Goal: Use online tool/utility: Use online tool/utility

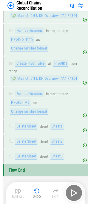
scroll to position [5029, 0]
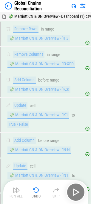
click at [7, 6] on img at bounding box center [8, 5] width 7 height 7
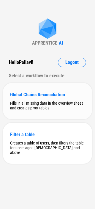
click at [35, 97] on div "Global Chains Reconciliation" at bounding box center [47, 95] width 75 height 6
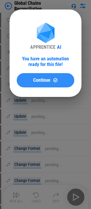
click at [33, 79] on span "Continue" at bounding box center [41, 80] width 17 height 5
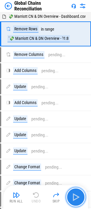
click at [74, 196] on img "button" at bounding box center [76, 197] width 10 height 10
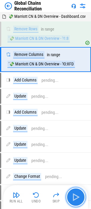
click at [75, 196] on img "button" at bounding box center [76, 197] width 10 height 10
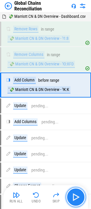
click at [75, 196] on img "button" at bounding box center [76, 197] width 10 height 10
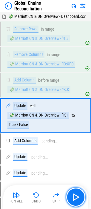
click at [76, 195] on img "button" at bounding box center [76, 197] width 10 height 10
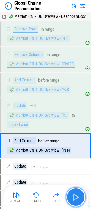
click at [74, 196] on img "button" at bounding box center [76, 197] width 10 height 10
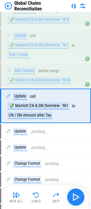
scroll to position [72, 0]
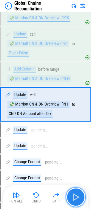
click at [74, 194] on img "button" at bounding box center [76, 197] width 10 height 10
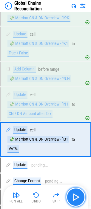
click at [74, 194] on img "button" at bounding box center [76, 197] width 10 height 10
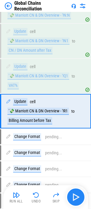
scroll to position [142, 0]
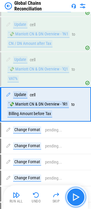
click at [76, 194] on img "button" at bounding box center [76, 197] width 10 height 10
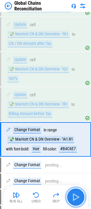
click at [76, 194] on img "button" at bounding box center [76, 197] width 10 height 10
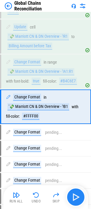
scroll to position [221, 0]
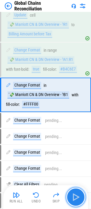
click at [77, 195] on img "button" at bounding box center [76, 197] width 10 height 10
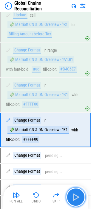
click at [77, 195] on img "button" at bounding box center [76, 197] width 10 height 10
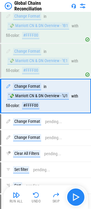
scroll to position [291, 0]
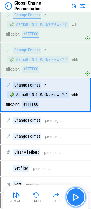
click at [77, 195] on img "button" at bounding box center [76, 197] width 10 height 10
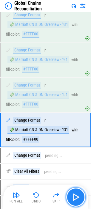
click at [77, 195] on img "button" at bounding box center [76, 197] width 10 height 10
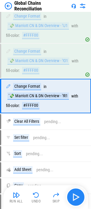
scroll to position [361, 0]
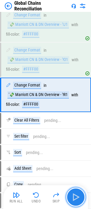
click at [77, 195] on img "button" at bounding box center [76, 197] width 10 height 10
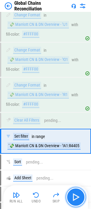
click at [77, 195] on img "button" at bounding box center [76, 197] width 10 height 10
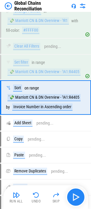
scroll to position [438, 0]
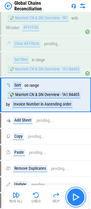
click at [77, 195] on img "button" at bounding box center [76, 197] width 10 height 10
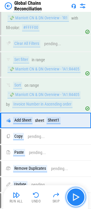
click at [77, 195] on img "button" at bounding box center [76, 197] width 10 height 10
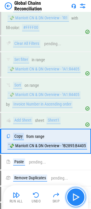
click at [76, 193] on img "button" at bounding box center [76, 197] width 10 height 10
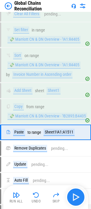
scroll to position [505, 0]
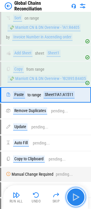
click at [75, 194] on img "button" at bounding box center [76, 197] width 10 height 10
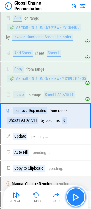
click at [75, 194] on img "button" at bounding box center [76, 197] width 10 height 10
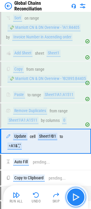
click at [75, 194] on img "button" at bounding box center [76, 197] width 10 height 10
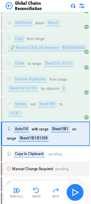
scroll to position [577, 0]
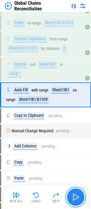
click at [75, 194] on img "button" at bounding box center [76, 197] width 10 height 10
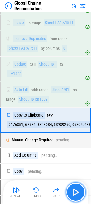
click at [75, 194] on img "button" at bounding box center [76, 193] width 10 height 10
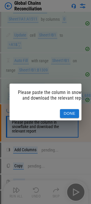
scroll to position [637, 0]
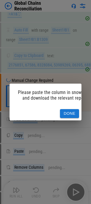
click at [70, 112] on button "Done" at bounding box center [69, 113] width 19 height 9
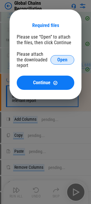
click at [60, 58] on span "Open" at bounding box center [62, 60] width 10 height 5
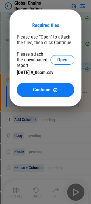
drag, startPoint x: 46, startPoint y: 88, endPoint x: 10, endPoint y: 87, distance: 36.5
click at [46, 88] on span "Continue" at bounding box center [41, 90] width 17 height 5
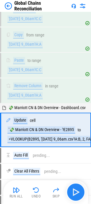
scroll to position [774, 0]
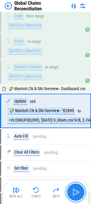
click at [75, 190] on img "button" at bounding box center [76, 193] width 10 height 10
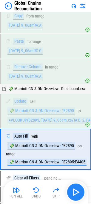
scroll to position [831, 0]
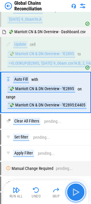
click at [75, 190] on img "button" at bounding box center [76, 193] width 10 height 10
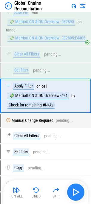
scroll to position [902, 0]
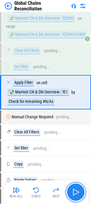
click at [77, 190] on img "button" at bounding box center [76, 193] width 10 height 10
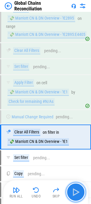
click at [77, 190] on img "button" at bounding box center [76, 193] width 10 height 10
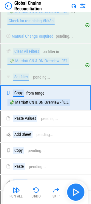
scroll to position [988, 0]
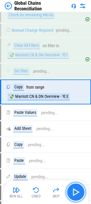
click at [76, 191] on img "button" at bounding box center [76, 193] width 10 height 10
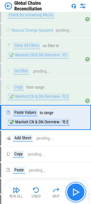
click at [76, 191] on img "button" at bounding box center [76, 193] width 10 height 10
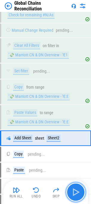
click at [76, 191] on img "button" at bounding box center [76, 193] width 10 height 10
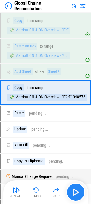
scroll to position [1056, 0]
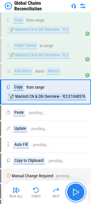
click at [76, 191] on img "button" at bounding box center [76, 193] width 10 height 10
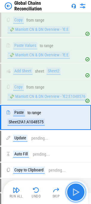
click at [76, 191] on img "button" at bounding box center [76, 193] width 10 height 10
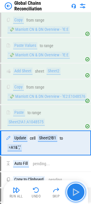
click at [76, 191] on img "button" at bounding box center [76, 193] width 10 height 10
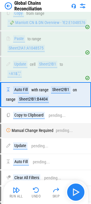
scroll to position [1132, 0]
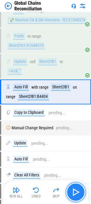
click at [76, 191] on img "button" at bounding box center [76, 193] width 10 height 10
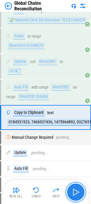
click at [72, 191] on img "button" at bounding box center [76, 193] width 10 height 10
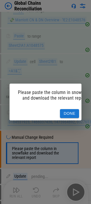
click at [66, 109] on button "Done" at bounding box center [69, 113] width 19 height 9
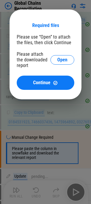
click at [60, 52] on div "Please attach the downloaded report Open" at bounding box center [45, 59] width 57 height 17
click at [60, 58] on span "Open" at bounding box center [62, 60] width 10 height 5
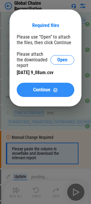
click at [48, 89] on span "Continue" at bounding box center [41, 90] width 17 height 5
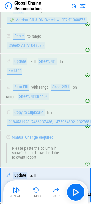
scroll to position [1216, 0]
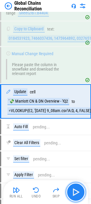
click at [75, 191] on img "button" at bounding box center [76, 193] width 10 height 10
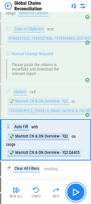
click at [75, 191] on img "button" at bounding box center [76, 193] width 10 height 10
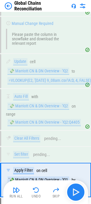
scroll to position [1334, 0]
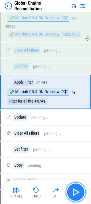
click at [75, 191] on img "button" at bounding box center [76, 193] width 10 height 10
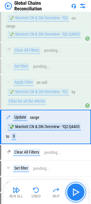
click at [75, 191] on img "button" at bounding box center [76, 193] width 10 height 10
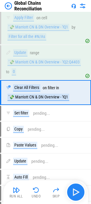
scroll to position [1400, 0]
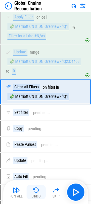
click at [34, 191] on img "button" at bounding box center [35, 190] width 7 height 7
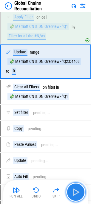
click at [75, 194] on img "button" at bounding box center [76, 193] width 10 height 10
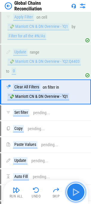
click at [75, 192] on img "button" at bounding box center [76, 193] width 10 height 10
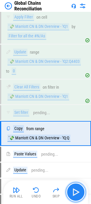
click at [75, 191] on img "button" at bounding box center [76, 193] width 10 height 10
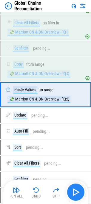
scroll to position [1467, 0]
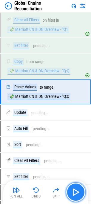
click at [75, 190] on img "button" at bounding box center [76, 193] width 10 height 10
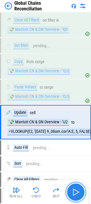
click at [75, 190] on img "button" at bounding box center [76, 193] width 10 height 10
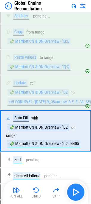
scroll to position [1536, 0]
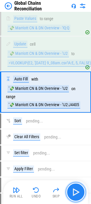
click at [75, 190] on img "button" at bounding box center [76, 193] width 10 height 10
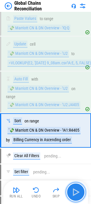
click at [75, 190] on img "button" at bounding box center [76, 193] width 10 height 10
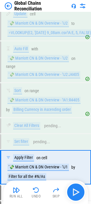
scroll to position [1641, 0]
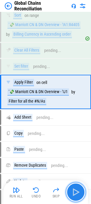
click at [75, 189] on img "button" at bounding box center [76, 193] width 10 height 10
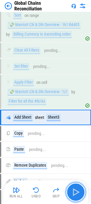
click at [75, 189] on img "button" at bounding box center [76, 193] width 10 height 10
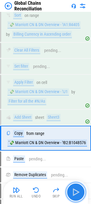
click at [75, 189] on img "button" at bounding box center [76, 193] width 10 height 10
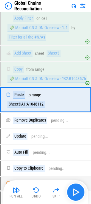
scroll to position [1713, 0]
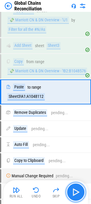
click at [73, 188] on img "button" at bounding box center [76, 193] width 10 height 10
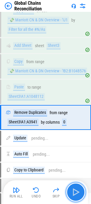
click at [73, 188] on img "button" at bounding box center [76, 193] width 10 height 10
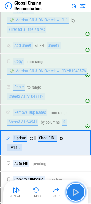
click at [73, 188] on img "button" at bounding box center [76, 193] width 10 height 10
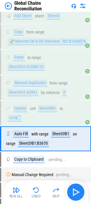
scroll to position [1790, 0]
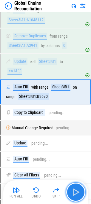
click at [73, 188] on img "button" at bounding box center [76, 193] width 10 height 10
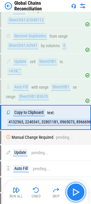
click at [76, 191] on img "button" at bounding box center [76, 193] width 10 height 10
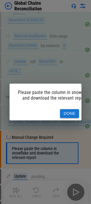
click at [68, 109] on button "Done" at bounding box center [69, 113] width 19 height 9
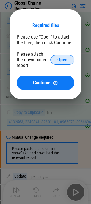
click at [61, 58] on span "Open" at bounding box center [62, 60] width 10 height 5
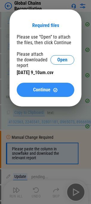
click at [47, 88] on span "Continue" at bounding box center [41, 90] width 17 height 5
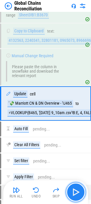
click at [74, 192] on img "button" at bounding box center [76, 193] width 10 height 10
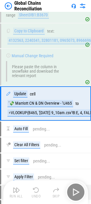
scroll to position [1874, 0]
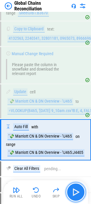
click at [75, 192] on img "button" at bounding box center [76, 193] width 10 height 10
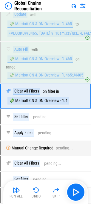
scroll to position [1955, 0]
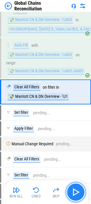
click at [77, 193] on img "button" at bounding box center [76, 193] width 10 height 10
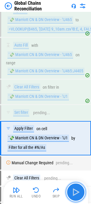
click at [76, 191] on img "button" at bounding box center [76, 193] width 10 height 10
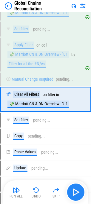
scroll to position [2047, 0]
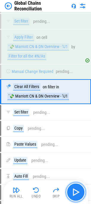
click at [76, 191] on img "button" at bounding box center [76, 193] width 10 height 10
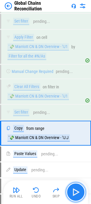
click at [76, 192] on img "button" at bounding box center [76, 193] width 10 height 10
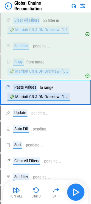
scroll to position [2114, 0]
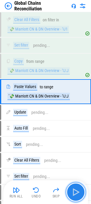
click at [75, 191] on img "button" at bounding box center [76, 193] width 10 height 10
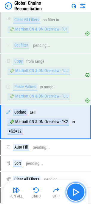
click at [75, 191] on img "button" at bounding box center [76, 193] width 10 height 10
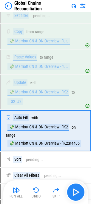
scroll to position [2182, 0]
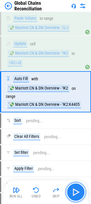
click at [75, 191] on img "button" at bounding box center [76, 193] width 10 height 10
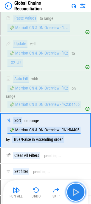
click at [75, 191] on img "button" at bounding box center [76, 193] width 10 height 10
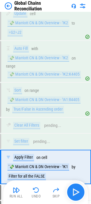
scroll to position [2288, 0]
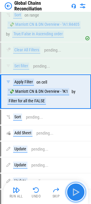
click at [75, 191] on img "button" at bounding box center [76, 193] width 10 height 10
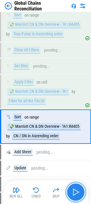
click at [75, 191] on img "button" at bounding box center [76, 193] width 10 height 10
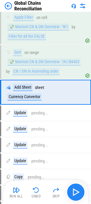
scroll to position [2354, 0]
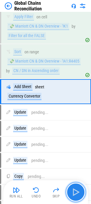
click at [75, 191] on img "button" at bounding box center [76, 193] width 10 height 10
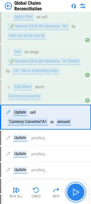
click at [75, 191] on img "button" at bounding box center [76, 193] width 10 height 10
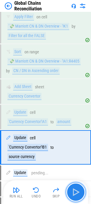
click at [75, 191] on img "button" at bounding box center [76, 193] width 10 height 10
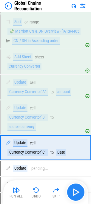
scroll to position [2440, 0]
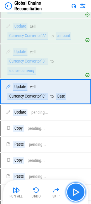
click at [75, 191] on img "button" at bounding box center [76, 193] width 10 height 10
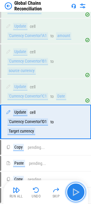
click at [75, 191] on img "button" at bounding box center [76, 193] width 10 height 10
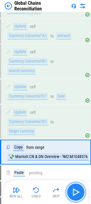
click at [75, 191] on img "button" at bounding box center [76, 193] width 10 height 10
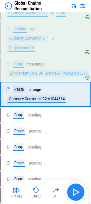
scroll to position [2526, 0]
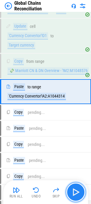
click at [75, 191] on img "button" at bounding box center [76, 193] width 10 height 10
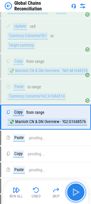
click at [75, 191] on img "button" at bounding box center [76, 193] width 10 height 10
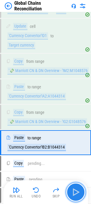
click at [75, 191] on img "button" at bounding box center [76, 193] width 10 height 10
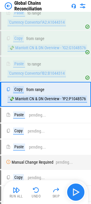
scroll to position [2602, 0]
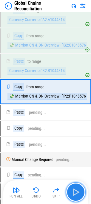
click at [75, 191] on img "button" at bounding box center [76, 193] width 10 height 10
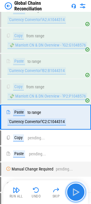
click at [75, 191] on img "button" at bounding box center [76, 193] width 10 height 10
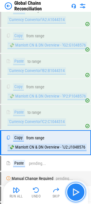
click at [75, 191] on img "button" at bounding box center [76, 193] width 10 height 10
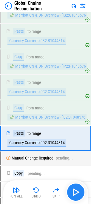
scroll to position [2679, 0]
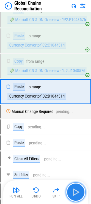
click at [75, 191] on img "button" at bounding box center [76, 193] width 10 height 10
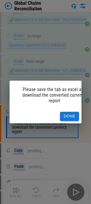
click at [67, 112] on button "Done" at bounding box center [69, 116] width 19 height 9
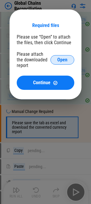
click at [64, 58] on span "Open" at bounding box center [62, 60] width 10 height 5
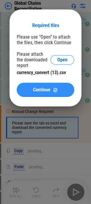
click at [41, 92] on span "Continue" at bounding box center [41, 90] width 17 height 5
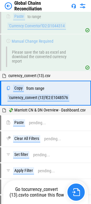
scroll to position [2751, 0]
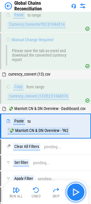
click at [76, 192] on img "button" at bounding box center [76, 193] width 10 height 10
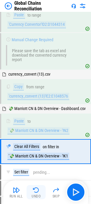
click at [35, 194] on button "Undo" at bounding box center [35, 192] width 19 height 14
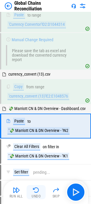
click at [38, 189] on img "button" at bounding box center [35, 190] width 7 height 7
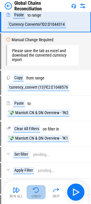
click at [35, 193] on img "button" at bounding box center [35, 190] width 7 height 7
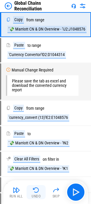
scroll to position [2654, 0]
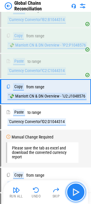
click at [76, 191] on img "button" at bounding box center [76, 193] width 10 height 10
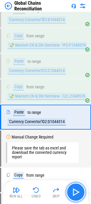
click at [76, 191] on img "button" at bounding box center [76, 193] width 10 height 10
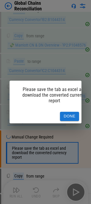
click at [67, 112] on button "Done" at bounding box center [69, 116] width 19 height 9
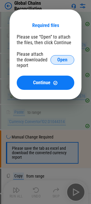
click at [64, 56] on button "Open" at bounding box center [62, 60] width 24 height 10
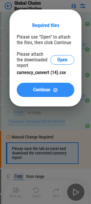
click at [56, 86] on button "Continue" at bounding box center [45, 90] width 57 height 14
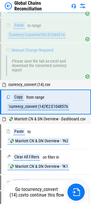
scroll to position [2751, 0]
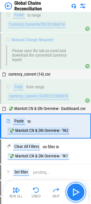
click at [74, 192] on img "button" at bounding box center [76, 193] width 10 height 10
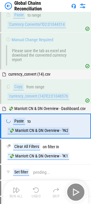
click at [74, 192] on div "Run All Undo Skip" at bounding box center [46, 192] width 78 height 19
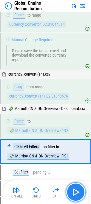
click at [77, 193] on img "button" at bounding box center [76, 193] width 10 height 10
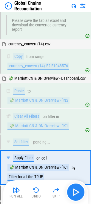
scroll to position [2857, 0]
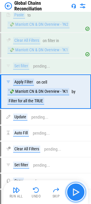
click at [77, 193] on img "button" at bounding box center [76, 193] width 10 height 10
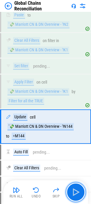
click at [77, 193] on img "button" at bounding box center [76, 193] width 10 height 10
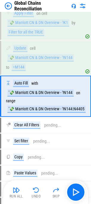
scroll to position [2931, 0]
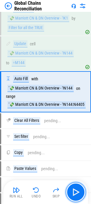
click at [77, 193] on img "button" at bounding box center [76, 193] width 10 height 10
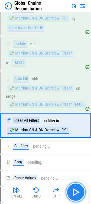
click at [78, 194] on img "button" at bounding box center [76, 193] width 10 height 10
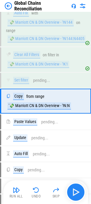
scroll to position [3006, 0]
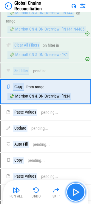
click at [78, 191] on img "button" at bounding box center [76, 193] width 10 height 10
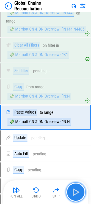
click at [77, 190] on img "button" at bounding box center [76, 193] width 10 height 10
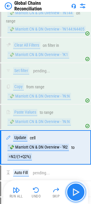
click at [75, 189] on img "button" at bounding box center [76, 193] width 10 height 10
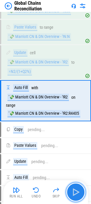
click at [75, 189] on img "button" at bounding box center [76, 193] width 10 height 10
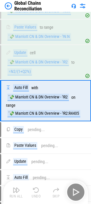
scroll to position [3100, 0]
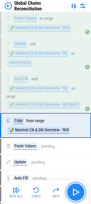
click at [75, 189] on img "button" at bounding box center [76, 193] width 10 height 10
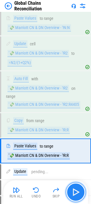
click at [75, 189] on img "button" at bounding box center [76, 193] width 10 height 10
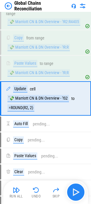
scroll to position [3190, 0]
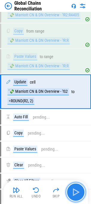
click at [76, 187] on button "button" at bounding box center [75, 192] width 19 height 19
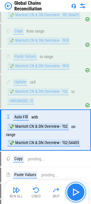
click at [76, 191] on img "button" at bounding box center [76, 193] width 10 height 10
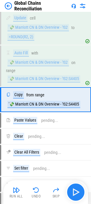
scroll to position [3262, 0]
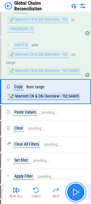
click at [76, 191] on img "button" at bounding box center [76, 193] width 10 height 10
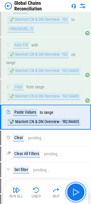
click at [78, 192] on img "button" at bounding box center [76, 193] width 10 height 10
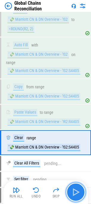
click at [78, 191] on img "button" at bounding box center [76, 193] width 10 height 10
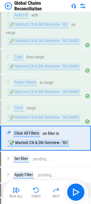
scroll to position [3339, 0]
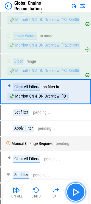
click at [77, 191] on img "button" at bounding box center [76, 193] width 10 height 10
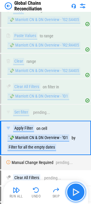
click at [77, 191] on img "button" at bounding box center [76, 193] width 10 height 10
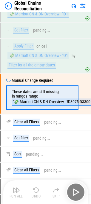
scroll to position [3423, 0]
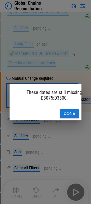
click at [71, 111] on button "Done" at bounding box center [69, 113] width 19 height 9
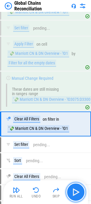
click at [74, 189] on img "button" at bounding box center [76, 193] width 10 height 10
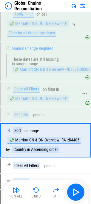
scroll to position [3502, 0]
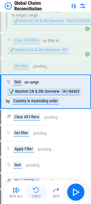
click at [37, 190] on img "button" at bounding box center [35, 190] width 7 height 7
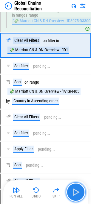
click at [79, 189] on img "button" at bounding box center [76, 193] width 10 height 10
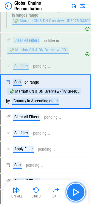
click at [77, 190] on img "button" at bounding box center [76, 193] width 10 height 10
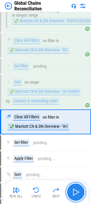
click at [75, 190] on img "button" at bounding box center [76, 193] width 10 height 10
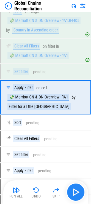
scroll to position [3578, 0]
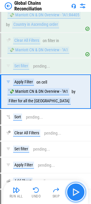
click at [75, 190] on img "button" at bounding box center [76, 193] width 10 height 10
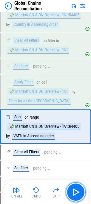
click at [75, 190] on img "button" at bounding box center [76, 193] width 10 height 10
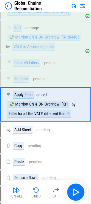
scroll to position [3681, 0]
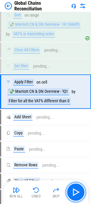
click at [75, 190] on img "button" at bounding box center [76, 193] width 10 height 10
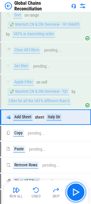
click at [75, 190] on img "button" at bounding box center [76, 193] width 10 height 10
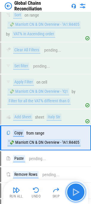
click at [77, 191] on img "button" at bounding box center [76, 193] width 10 height 10
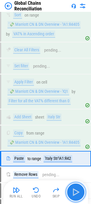
click at [77, 191] on img "button" at bounding box center [76, 193] width 10 height 10
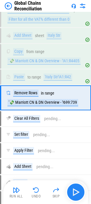
scroll to position [3769, 0]
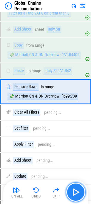
click at [77, 191] on img "button" at bounding box center [76, 193] width 10 height 10
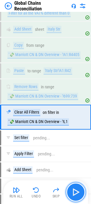
click at [77, 191] on img "button" at bounding box center [76, 193] width 10 height 10
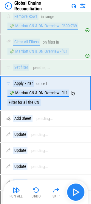
scroll to position [3840, 0]
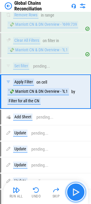
click at [77, 191] on img "button" at bounding box center [76, 193] width 10 height 10
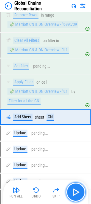
click at [76, 192] on img "button" at bounding box center [76, 193] width 10 height 10
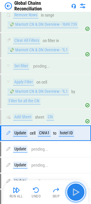
click at [76, 192] on img "button" at bounding box center [76, 193] width 10 height 10
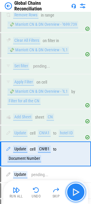
click at [76, 192] on img "button" at bounding box center [76, 193] width 10 height 10
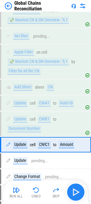
scroll to position [3924, 0]
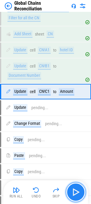
click at [76, 192] on img "button" at bounding box center [76, 193] width 10 height 10
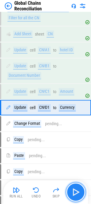
click at [76, 192] on img "button" at bounding box center [76, 193] width 10 height 10
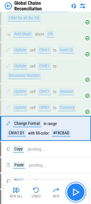
click at [76, 192] on img "button" at bounding box center [76, 193] width 10 height 10
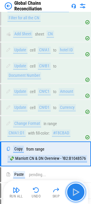
click at [76, 192] on img "button" at bounding box center [76, 193] width 10 height 10
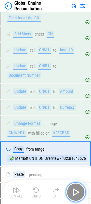
click at [76, 192] on img "button" at bounding box center [76, 193] width 10 height 10
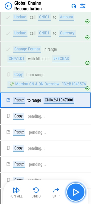
scroll to position [4007, 0]
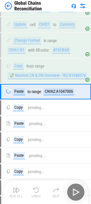
click at [76, 193] on div "Run All Undo Skip" at bounding box center [46, 192] width 78 height 19
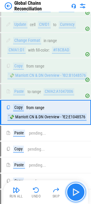
click at [77, 193] on img "button" at bounding box center [76, 193] width 10 height 10
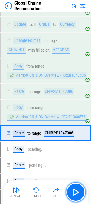
click at [77, 193] on img "button" at bounding box center [76, 193] width 10 height 10
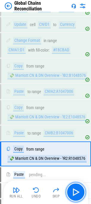
click at [77, 193] on img "button" at bounding box center [76, 193] width 10 height 10
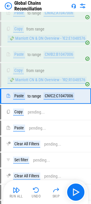
scroll to position [4090, 0]
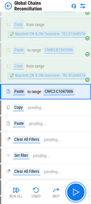
click at [77, 193] on img "button" at bounding box center [76, 193] width 10 height 10
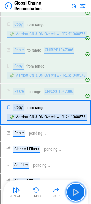
click at [77, 193] on img "button" at bounding box center [76, 193] width 10 height 10
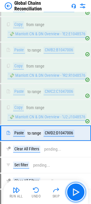
click at [77, 193] on img "button" at bounding box center [76, 193] width 10 height 10
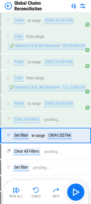
scroll to position [4164, 0]
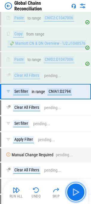
click at [77, 192] on img "button" at bounding box center [76, 193] width 10 height 10
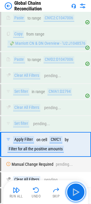
click at [77, 192] on img "button" at bounding box center [76, 193] width 10 height 10
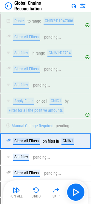
scroll to position [4252, 0]
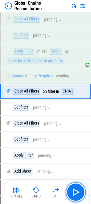
click at [77, 192] on img "button" at bounding box center [76, 193] width 10 height 10
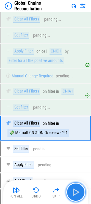
click at [77, 193] on img "button" at bounding box center [76, 193] width 10 height 10
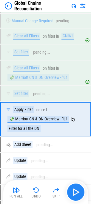
scroll to position [4335, 0]
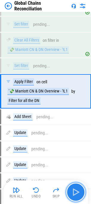
click at [77, 193] on img "button" at bounding box center [76, 193] width 10 height 10
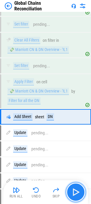
click at [77, 193] on img "button" at bounding box center [76, 193] width 10 height 10
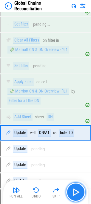
click at [77, 193] on img "button" at bounding box center [76, 193] width 10 height 10
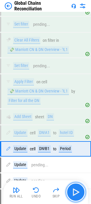
click at [77, 193] on img "button" at bounding box center [76, 193] width 10 height 10
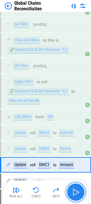
click at [77, 193] on img "button" at bounding box center [76, 193] width 10 height 10
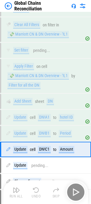
scroll to position [4404, 0]
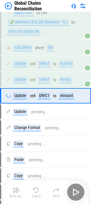
click at [77, 193] on div "Run All Undo Skip" at bounding box center [46, 192] width 78 height 19
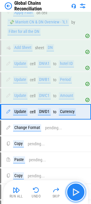
click at [77, 193] on img "button" at bounding box center [76, 193] width 10 height 10
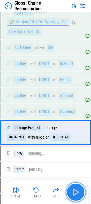
click at [77, 193] on img "button" at bounding box center [76, 193] width 10 height 10
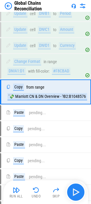
scroll to position [4471, 0]
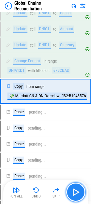
click at [77, 193] on img "button" at bounding box center [76, 193] width 10 height 10
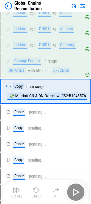
click at [77, 193] on div "Run All Undo Skip" at bounding box center [46, 192] width 78 height 19
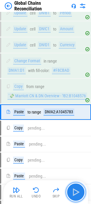
click at [77, 193] on img "button" at bounding box center [76, 193] width 10 height 10
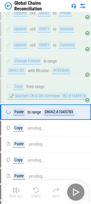
click at [77, 193] on div "Run All Undo Skip" at bounding box center [46, 192] width 78 height 19
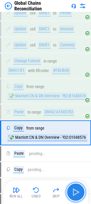
click at [77, 193] on img "button" at bounding box center [76, 193] width 10 height 10
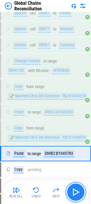
click at [77, 193] on img "button" at bounding box center [76, 193] width 10 height 10
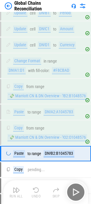
click at [77, 192] on div "Run All Undo Skip" at bounding box center [46, 192] width 78 height 19
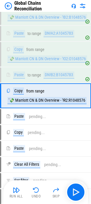
scroll to position [4554, 0]
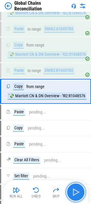
click at [77, 192] on img "button" at bounding box center [76, 193] width 10 height 10
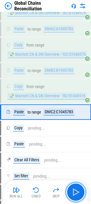
click at [77, 191] on img "button" at bounding box center [76, 193] width 10 height 10
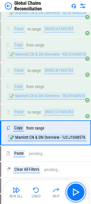
click at [75, 190] on img "button" at bounding box center [76, 193] width 10 height 10
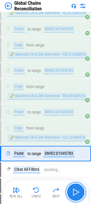
click at [76, 189] on img "button" at bounding box center [76, 193] width 10 height 10
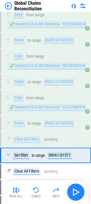
scroll to position [4649, 0]
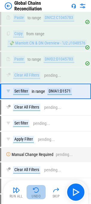
click at [36, 192] on img "button" at bounding box center [35, 190] width 7 height 7
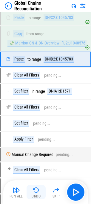
click at [36, 190] on img "button" at bounding box center [35, 190] width 7 height 7
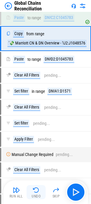
click at [35, 191] on img "button" at bounding box center [35, 190] width 7 height 7
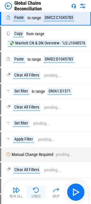
click at [34, 192] on img "button" at bounding box center [35, 190] width 7 height 7
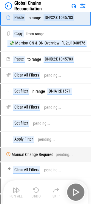
click at [34, 192] on div "Run All Undo Skip" at bounding box center [46, 192] width 78 height 19
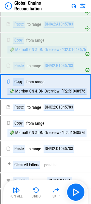
scroll to position [4554, 0]
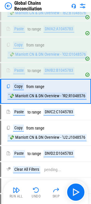
click at [34, 192] on img "button" at bounding box center [35, 190] width 7 height 7
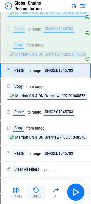
click at [35, 192] on img "button" at bounding box center [35, 190] width 7 height 7
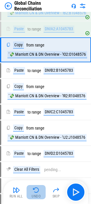
click at [36, 191] on img "button" at bounding box center [35, 190] width 7 height 7
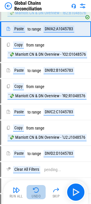
click at [37, 191] on img "button" at bounding box center [35, 190] width 7 height 7
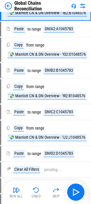
click at [37, 191] on img "button" at bounding box center [35, 190] width 7 height 7
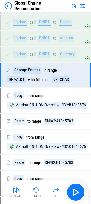
scroll to position [4446, 0]
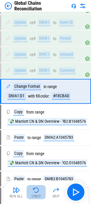
click at [37, 191] on img "button" at bounding box center [35, 190] width 7 height 7
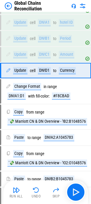
click at [37, 191] on img "button" at bounding box center [35, 190] width 7 height 7
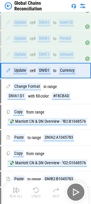
click at [37, 191] on div "Run All Undo Skip" at bounding box center [46, 192] width 78 height 19
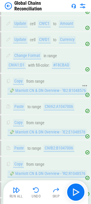
scroll to position [4000, 0]
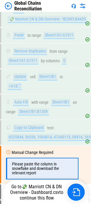
scroll to position [640, 0]
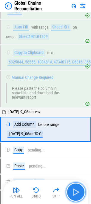
click at [76, 189] on img "button" at bounding box center [76, 193] width 10 height 10
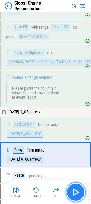
click at [74, 191] on img "button" at bounding box center [76, 193] width 10 height 10
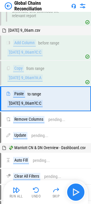
scroll to position [728, 0]
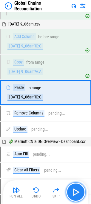
click at [73, 190] on img "button" at bounding box center [76, 193] width 10 height 10
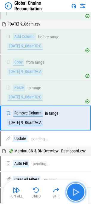
click at [73, 190] on img "button" at bounding box center [76, 193] width 10 height 10
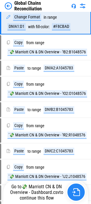
scroll to position [4446, 0]
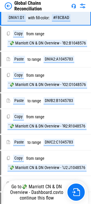
scroll to position [4446, 0]
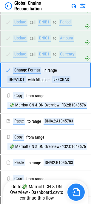
scroll to position [4446, 0]
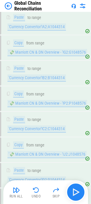
scroll to position [2751, 0]
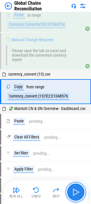
click at [75, 191] on img "button" at bounding box center [76, 193] width 10 height 10
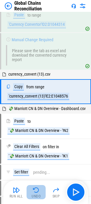
click at [37, 190] on img "button" at bounding box center [35, 190] width 7 height 7
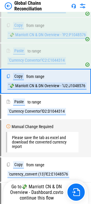
scroll to position [2654, 0]
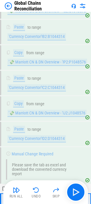
scroll to position [2751, 0]
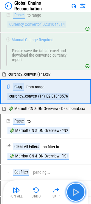
click at [74, 190] on img "button" at bounding box center [76, 193] width 10 height 10
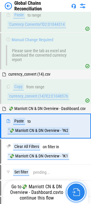
click at [74, 192] on img "button" at bounding box center [76, 193] width 8 height 8
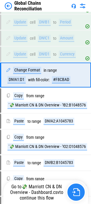
scroll to position [4446, 0]
